Goal: Information Seeking & Learning: Find specific fact

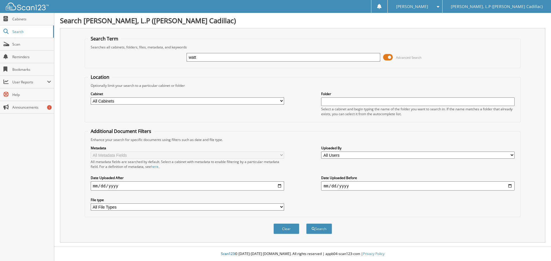
type input "watt"
click at [306, 224] on button "Search" at bounding box center [319, 229] width 26 height 11
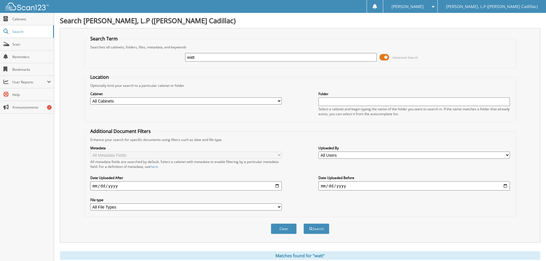
drag, startPoint x: 198, startPoint y: 59, endPoint x: 178, endPoint y: 62, distance: 20.9
click at [178, 62] on div "watt Advanced Search" at bounding box center [300, 57] width 426 height 15
type input "tiffany watt"
click at [304, 224] on button "Search" at bounding box center [317, 229] width 26 height 11
click at [29, 35] on link "Search" at bounding box center [27, 32] width 54 height 12
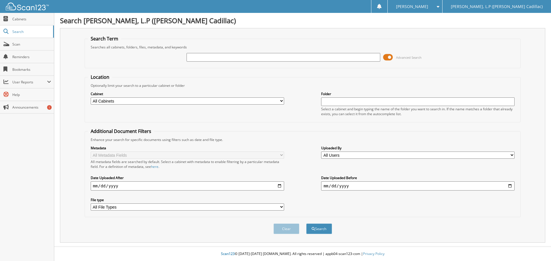
click at [139, 100] on select "All Cabinets T - BODY SHOP T - FINANCE AND INSURANCE T - PARTS T - SERVICE Need…" at bounding box center [187, 101] width 193 height 7
select select "11253"
click at [91, 98] on select "All Cabinets T - BODY SHOP T - FINANCE AND INSURANCE T - PARTS T - SERVICE Need…" at bounding box center [187, 101] width 193 height 7
click at [198, 54] on input "text" at bounding box center [282, 57] width 193 height 9
type input "watt"
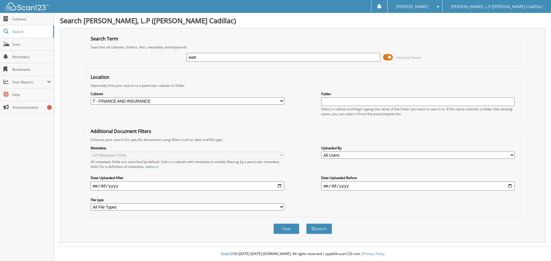
click at [306, 224] on button "Search" at bounding box center [319, 229] width 26 height 11
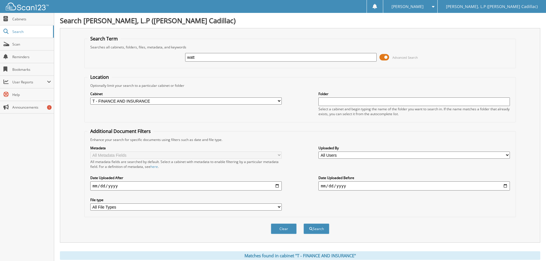
click at [130, 187] on input "date" at bounding box center [186, 186] width 192 height 9
click at [277, 186] on input "date" at bounding box center [186, 186] width 192 height 9
type input "[DATE]"
click at [368, 188] on input "date" at bounding box center [415, 186] width 192 height 9
click at [507, 186] on input "date" at bounding box center [415, 186] width 192 height 9
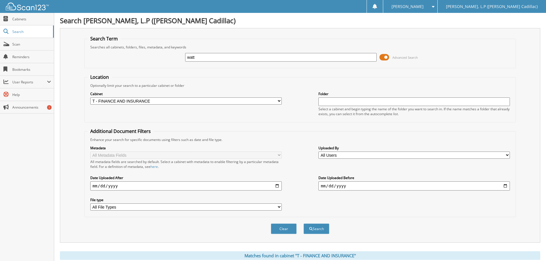
type input "[DATE]"
click at [313, 229] on button "Search" at bounding box center [317, 229] width 26 height 11
click at [326, 99] on input "text" at bounding box center [415, 102] width 192 height 9
type input "watt"
click at [304, 224] on button "Search" at bounding box center [317, 229] width 26 height 11
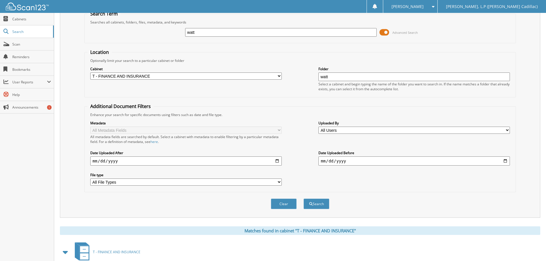
scroll to position [74, 0]
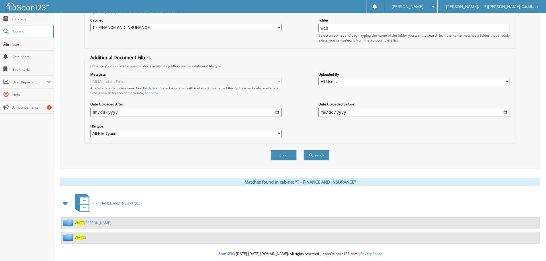
click at [80, 238] on span "WATT" at bounding box center [79, 237] width 9 height 5
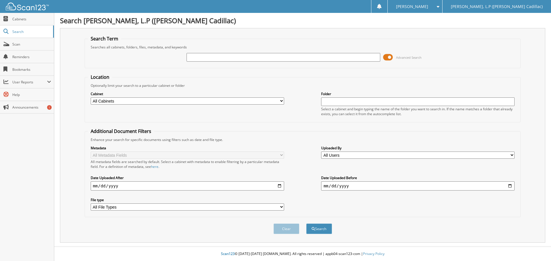
click at [196, 102] on select "All Cabinets T - BODY SHOP T - FINANCE AND INSURANCE T - PARTS T - SERVICE Need…" at bounding box center [187, 101] width 193 height 7
select select "11253"
click at [91, 98] on select "All Cabinets T - BODY SHOP T - FINANCE AND INSURANCE T - PARTS T - SERVICE Need…" at bounding box center [187, 101] width 193 height 7
click at [140, 185] on input "date" at bounding box center [187, 186] width 193 height 9
click at [279, 187] on input "date" at bounding box center [187, 186] width 193 height 9
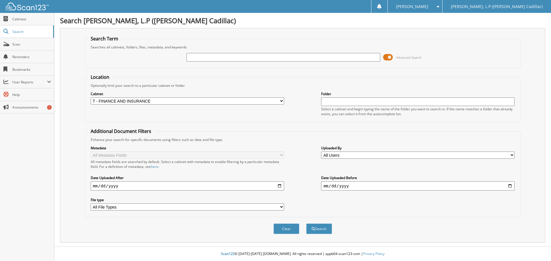
type input "[DATE]"
click at [351, 186] on input "date" at bounding box center [417, 186] width 193 height 9
click at [399, 185] on input "date" at bounding box center [417, 186] width 193 height 9
click at [511, 184] on input "date" at bounding box center [417, 186] width 193 height 9
type input "2025-09-01"
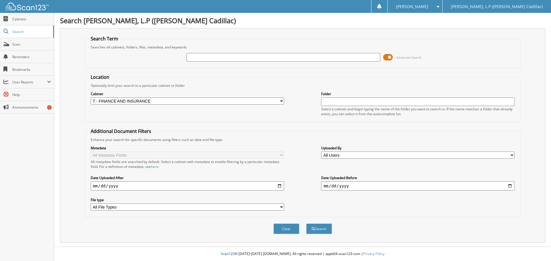
click at [390, 58] on span at bounding box center [388, 57] width 10 height 9
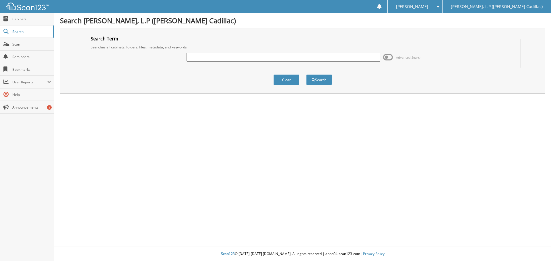
click at [244, 58] on input "text" at bounding box center [282, 57] width 193 height 9
type input "w"
type input "tiffany watt"
click at [306, 75] on button "Search" at bounding box center [319, 80] width 26 height 11
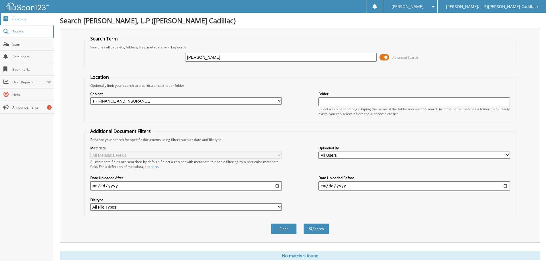
click at [21, 21] on span "Cabinets" at bounding box center [31, 19] width 39 height 5
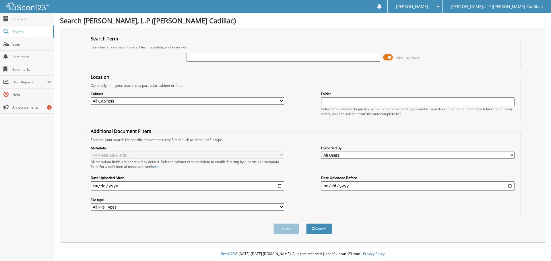
click at [160, 102] on select "All Cabinets T - BODY SHOP T - FINANCE AND INSURANCE T - PARTS T - SERVICE Need…" at bounding box center [187, 101] width 193 height 7
select select "11253"
click at [91, 98] on select "All Cabinets T - BODY SHOP T - FINANCE AND INSURANCE T - PARTS T - SERVICE Need…" at bounding box center [187, 101] width 193 height 7
click at [340, 101] on input "text" at bounding box center [417, 102] width 193 height 9
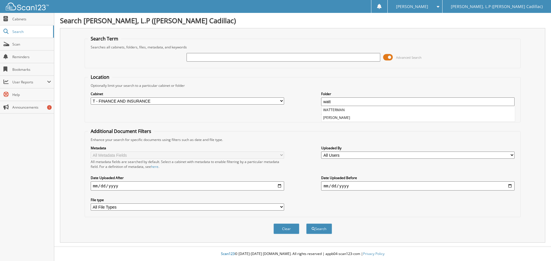
type input "watt"
click at [316, 83] on div "Optionally limit your search to a particular cabinet or folder" at bounding box center [303, 85] width 430 height 5
click at [314, 230] on span "submit" at bounding box center [312, 228] width 3 height 3
click at [131, 104] on select "All Cabinets T - BODY SHOP T - FINANCE AND INSURANCE T - PARTS T - SERVICE Need…" at bounding box center [187, 101] width 193 height 7
click at [91, 98] on select "All Cabinets T - BODY SHOP T - FINANCE AND INSURANCE T - PARTS T - SERVICE Need…" at bounding box center [187, 101] width 193 height 7
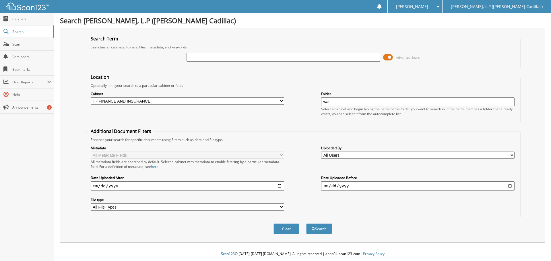
click at [137, 131] on legend "Additional Document Filters" at bounding box center [121, 131] width 66 height 6
click at [164, 189] on input "date" at bounding box center [187, 186] width 193 height 9
click at [278, 186] on input "date" at bounding box center [187, 186] width 193 height 9
type input "[DATE]"
click at [362, 188] on input "date" at bounding box center [417, 186] width 193 height 9
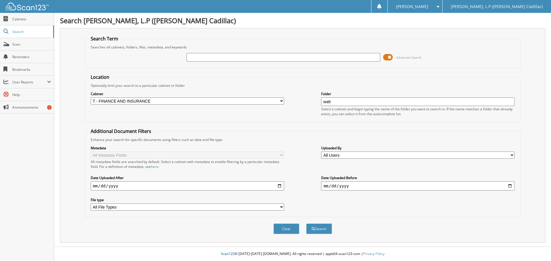
click at [507, 185] on input "date" at bounding box center [417, 186] width 193 height 9
type input "[DATE]"
click at [322, 227] on button "Search" at bounding box center [319, 229] width 26 height 11
click at [219, 57] on input "text" at bounding box center [282, 57] width 193 height 9
type input "watt"
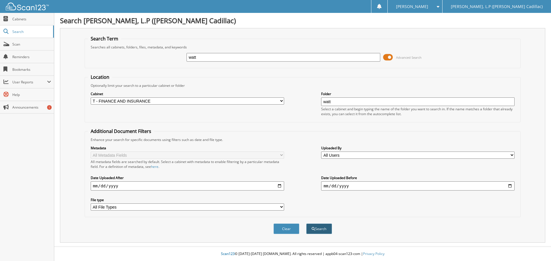
click at [312, 230] on span "submit" at bounding box center [312, 228] width 3 height 3
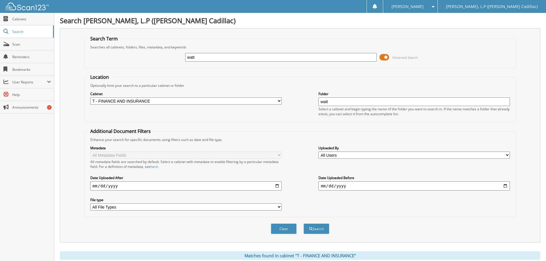
click at [337, 103] on input "watt" at bounding box center [415, 102] width 192 height 9
type input "w"
click at [320, 228] on button "Search" at bounding box center [317, 229] width 26 height 11
click at [385, 54] on span at bounding box center [385, 57] width 10 height 9
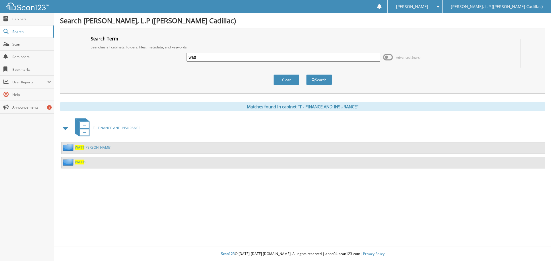
click at [65, 129] on span at bounding box center [66, 128] width 8 height 10
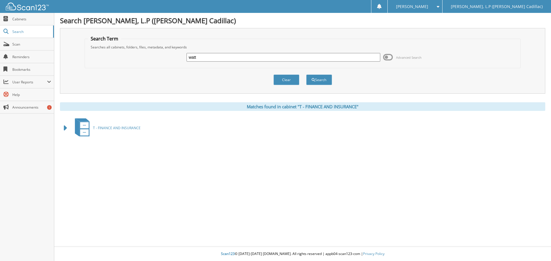
click at [65, 129] on span at bounding box center [66, 128] width 8 height 10
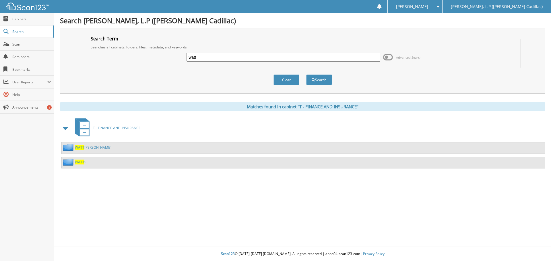
click at [104, 128] on span "T - FINANCE AND INSURANCE" at bounding box center [117, 128] width 48 height 5
